Goal: Information Seeking & Learning: Learn about a topic

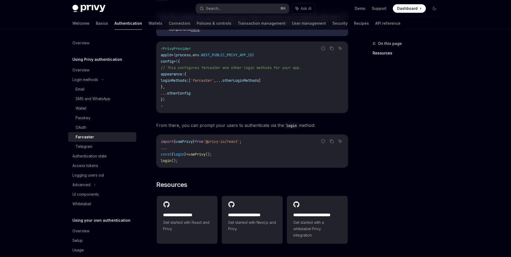
scroll to position [191, 0]
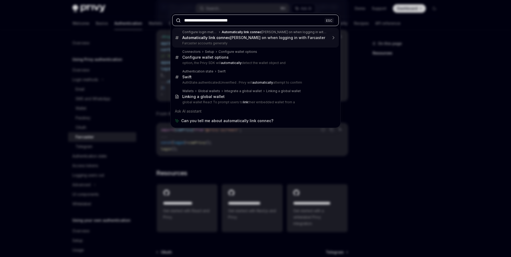
type input "**********"
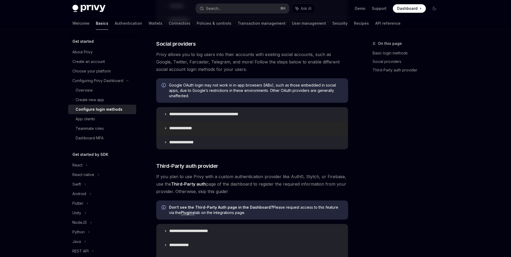
scroll to position [202, 0]
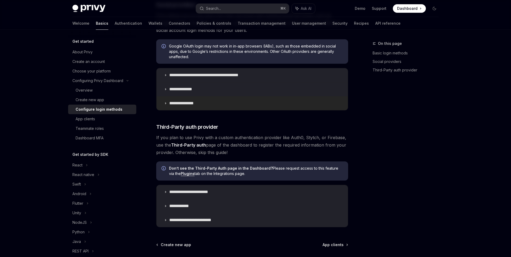
click at [189, 104] on p "**********" at bounding box center [184, 103] width 30 height 5
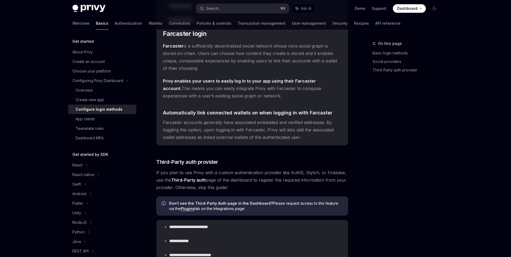
scroll to position [258, 0]
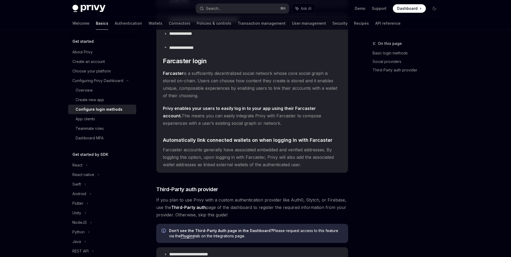
click at [409, 209] on div "On this page Basic login methods Social providers Third-Party auth provider" at bounding box center [402, 148] width 81 height 217
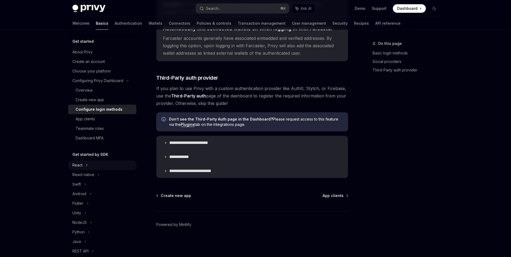
scroll to position [20, 0]
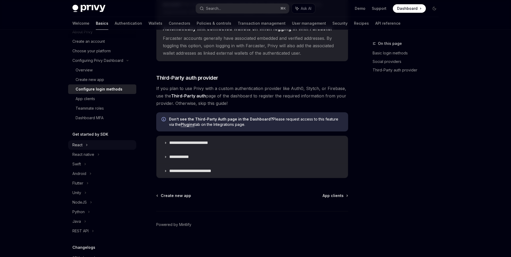
click at [100, 146] on div "React" at bounding box center [102, 145] width 68 height 10
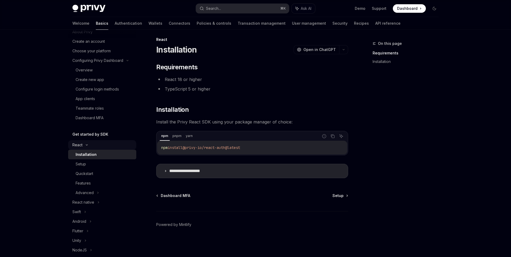
scroll to position [4, 0]
click at [103, 180] on link "Features" at bounding box center [102, 184] width 68 height 10
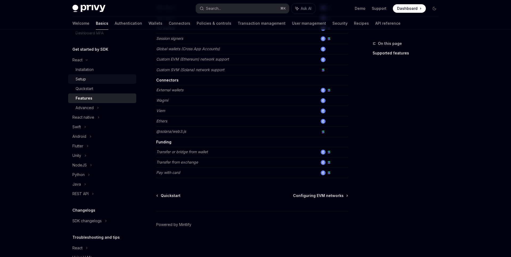
scroll to position [131, 0]
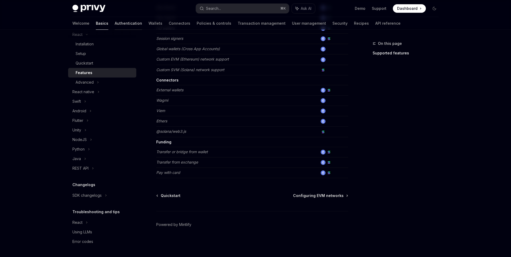
click at [115, 21] on link "Authentication" at bounding box center [128, 23] width 27 height 13
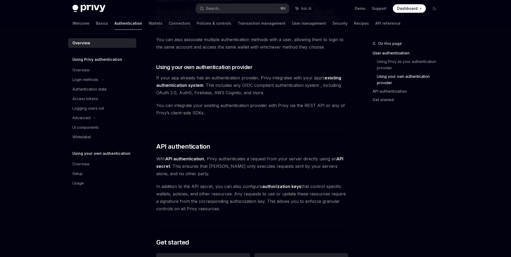
scroll to position [269, 0]
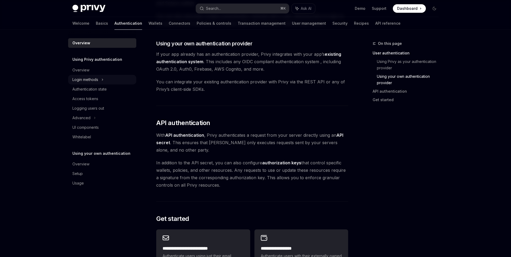
click at [95, 78] on div "Login methods" at bounding box center [85, 80] width 26 height 6
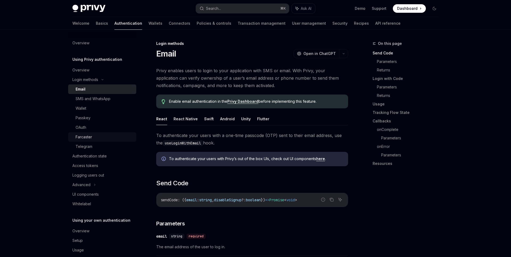
click at [94, 138] on div "Farcaster" at bounding box center [104, 137] width 57 height 6
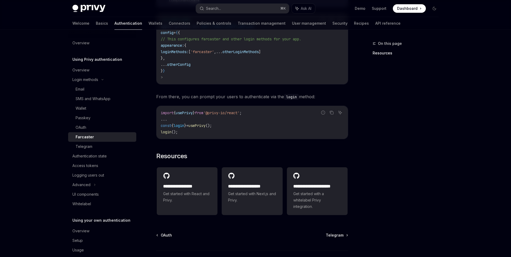
scroll to position [247, 0]
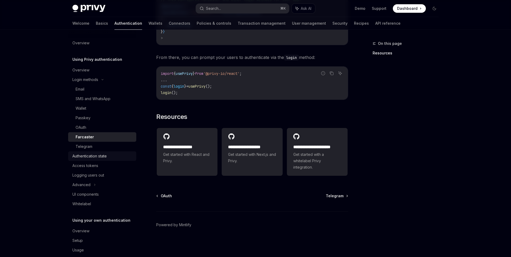
click at [109, 157] on div "Authentication state" at bounding box center [102, 156] width 61 height 6
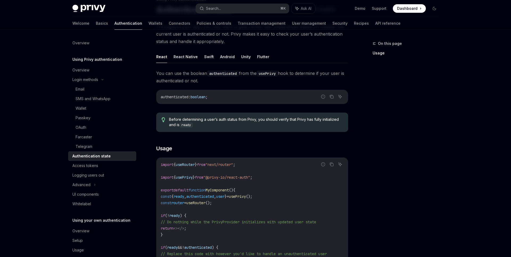
scroll to position [65, 0]
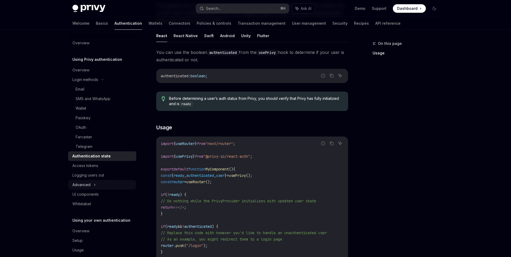
click at [93, 182] on div "Advanced" at bounding box center [102, 185] width 68 height 10
click at [95, 211] on div "Captcha on login" at bounding box center [91, 214] width 30 height 6
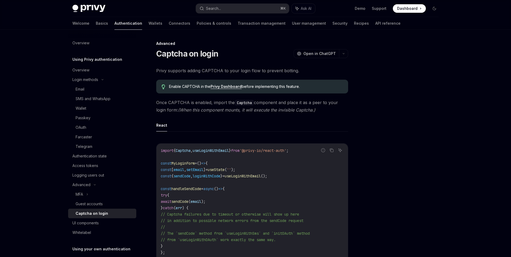
click at [426, 96] on div at bounding box center [402, 148] width 81 height 217
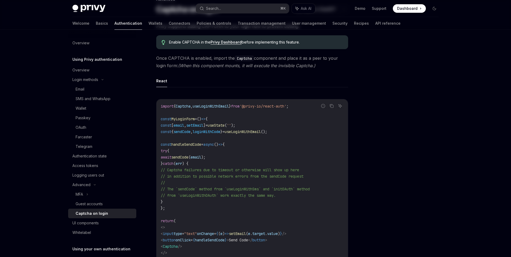
scroll to position [123, 0]
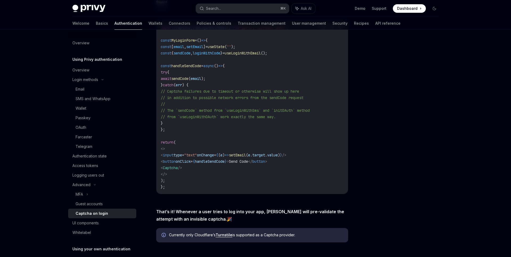
click at [416, 150] on div at bounding box center [402, 148] width 81 height 217
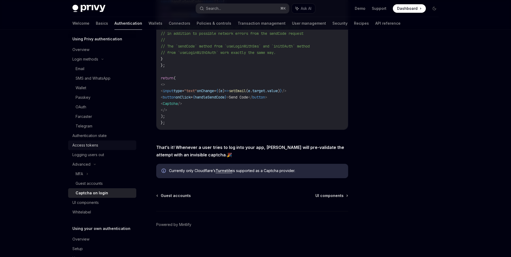
scroll to position [37, 0]
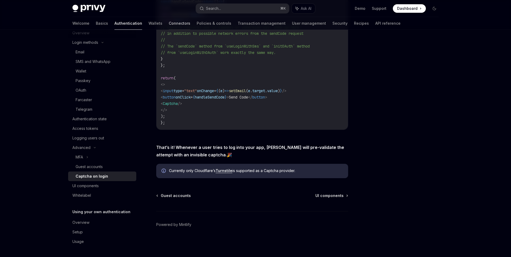
click at [169, 23] on link "Connectors" at bounding box center [180, 23] width 22 height 13
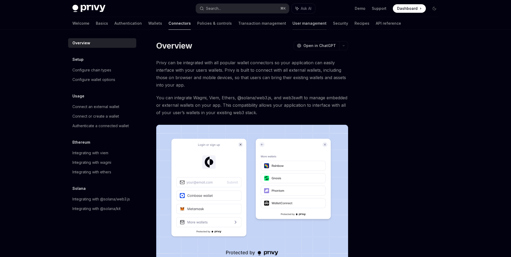
click at [292, 26] on link "User management" at bounding box center [309, 23] width 34 height 13
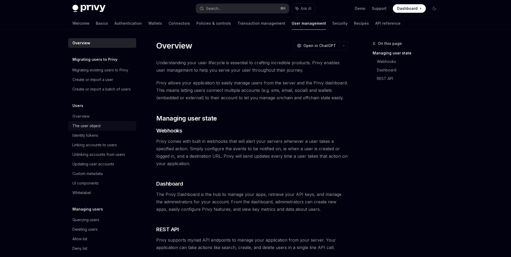
click at [96, 129] on div "The user object" at bounding box center [86, 126] width 28 height 6
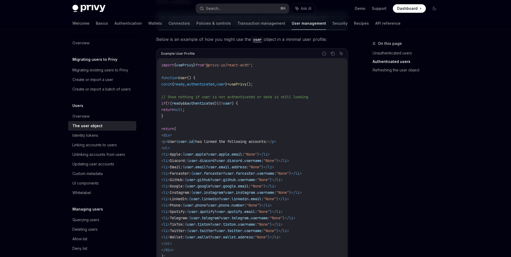
scroll to position [486, 0]
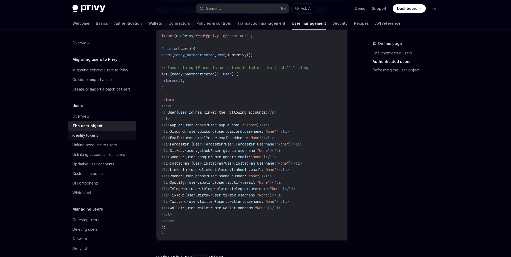
click at [99, 138] on div "Identity tokens" at bounding box center [102, 135] width 61 height 6
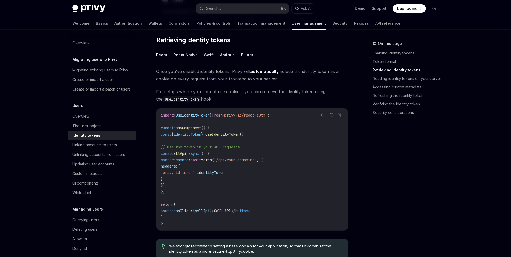
scroll to position [570, 0]
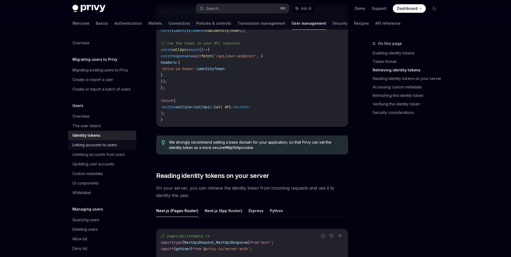
click at [107, 148] on div "Linking accounts to users" at bounding box center [94, 145] width 44 height 6
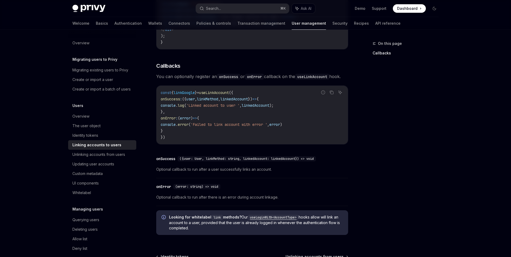
scroll to position [577, 0]
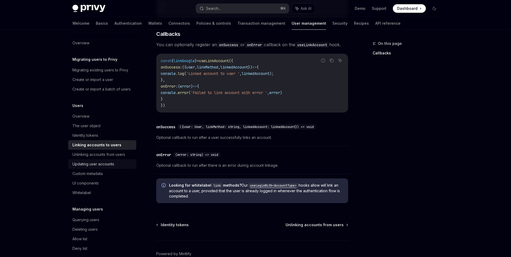
click at [119, 164] on div "Updating user accounts" at bounding box center [102, 164] width 61 height 6
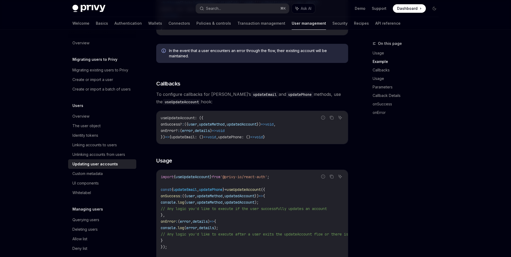
scroll to position [403, 0]
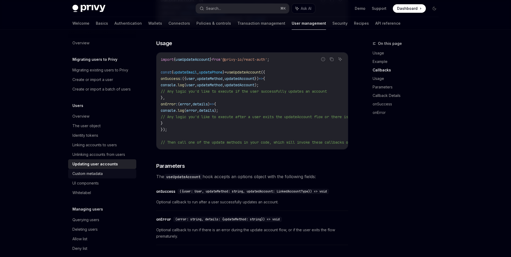
click at [114, 174] on div "Custom metadata" at bounding box center [102, 174] width 61 height 6
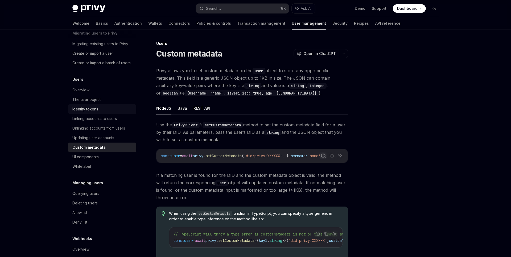
scroll to position [44, 0]
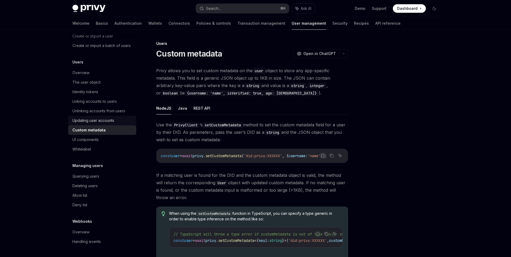
click at [102, 120] on div "Updating user accounts" at bounding box center [93, 121] width 42 height 6
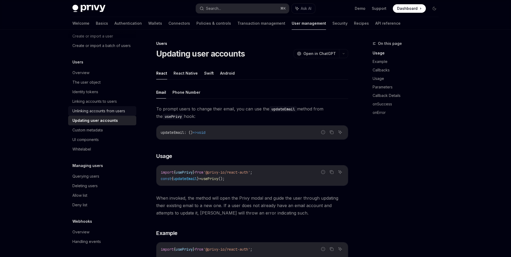
click at [105, 111] on div "Unlinking accounts from users" at bounding box center [98, 111] width 53 height 6
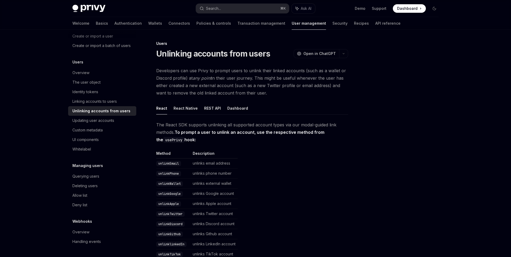
click at [338, 25] on div "Welcome Basics Authentication Wallets Connectors Policies & controls Transactio…" at bounding box center [236, 23] width 328 height 13
click at [375, 25] on link "API reference" at bounding box center [387, 23] width 25 height 13
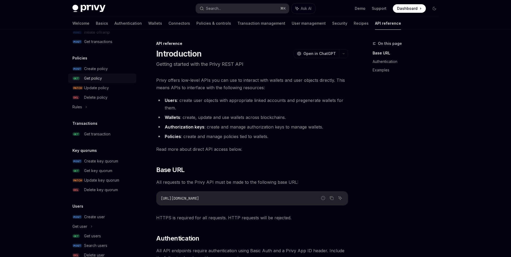
scroll to position [294, 0]
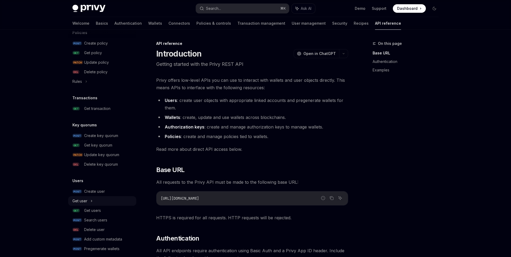
click at [101, 205] on div "Get user" at bounding box center [102, 202] width 68 height 10
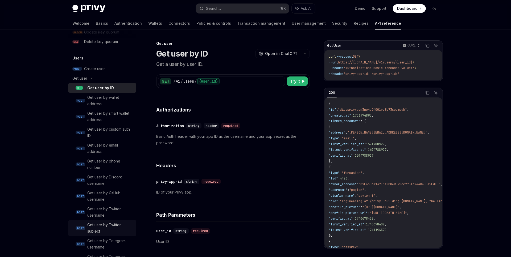
scroll to position [496, 0]
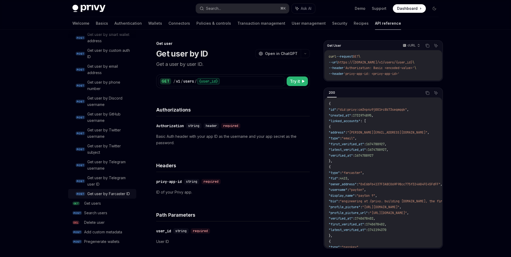
click at [117, 195] on div "Get user by Farcaster ID" at bounding box center [108, 194] width 43 height 6
type textarea "*"
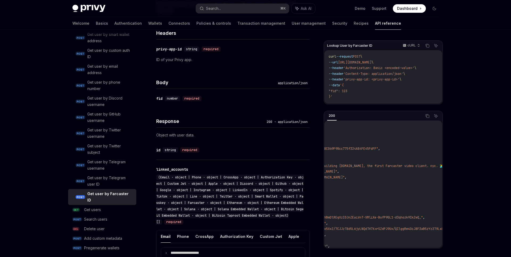
scroll to position [59, 0]
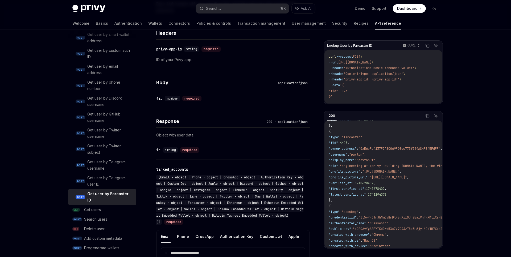
click at [477, 63] on div "Privy Docs home page Search... ⌘ K Ask AI Demo Support Dashboard Dashboard Sear…" at bounding box center [255, 208] width 511 height 683
click at [477, 57] on div "Privy Docs home page Search... ⌘ K Ask AI Demo Support Dashboard Dashboard Sear…" at bounding box center [255, 208] width 511 height 683
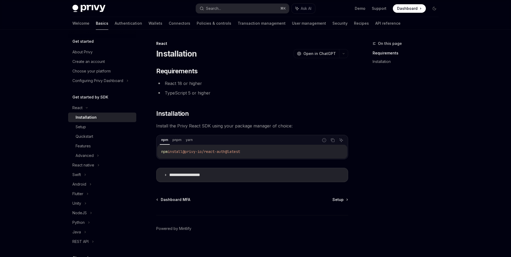
click at [219, 154] on span "@privy-io/react-auth@latest" at bounding box center [210, 151] width 57 height 5
copy div "npm install @privy-io/react-auth@latest"
click at [457, 154] on div "**********" at bounding box center [255, 130] width 511 height 261
